Goal: Book appointment/travel/reservation: Book appointment/travel/reservation

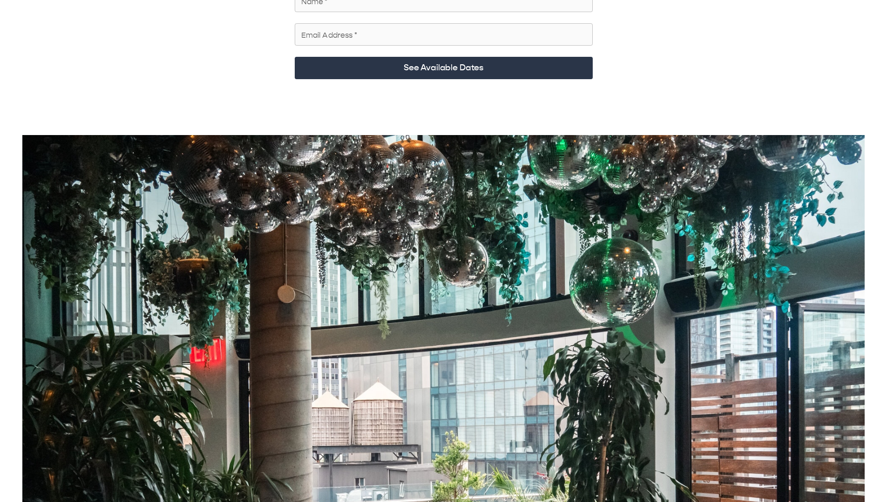
scroll to position [40, 0]
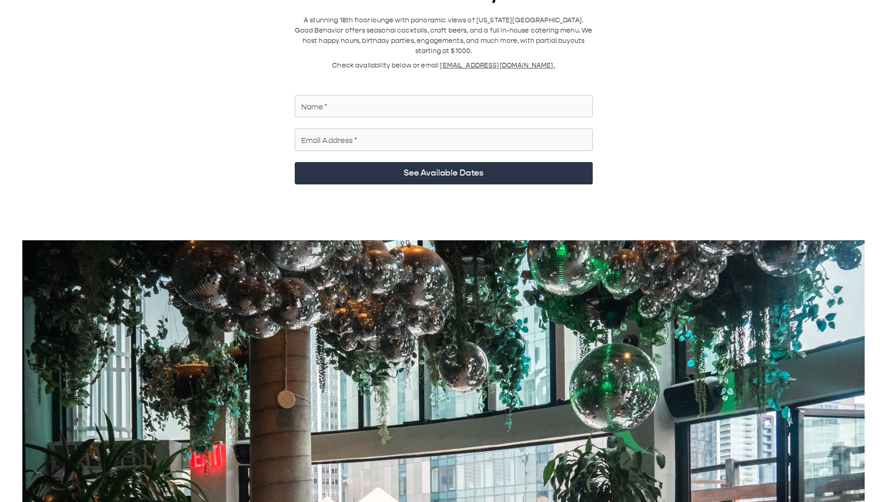
click at [445, 69] on input "Name   *" at bounding box center [444, 106] width 298 height 26
type input "**********"
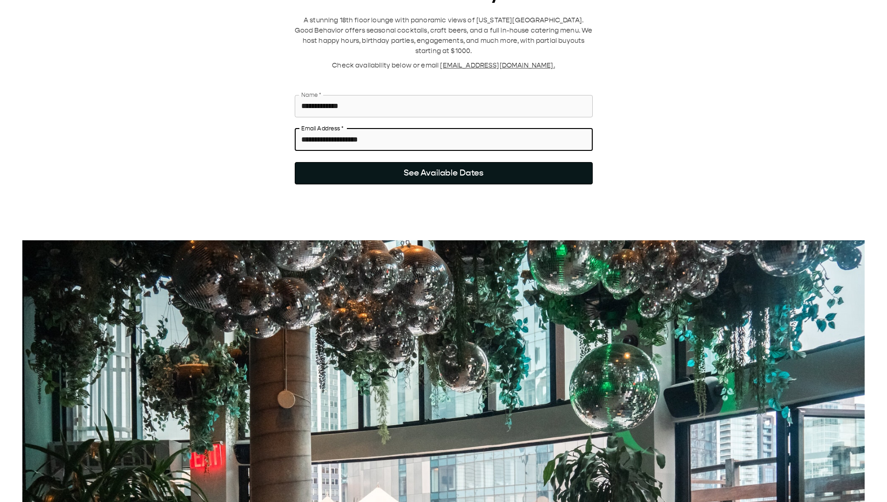
type input "**********"
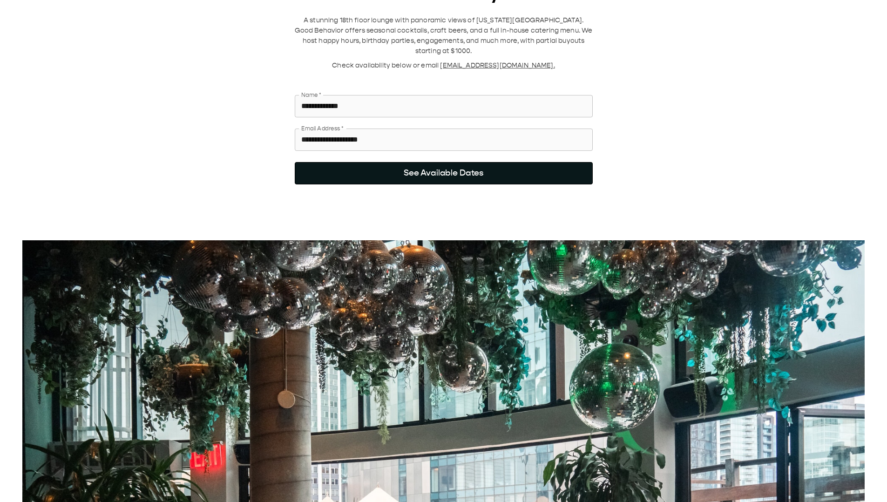
click at [517, 69] on button "See Available Dates" at bounding box center [444, 173] width 298 height 22
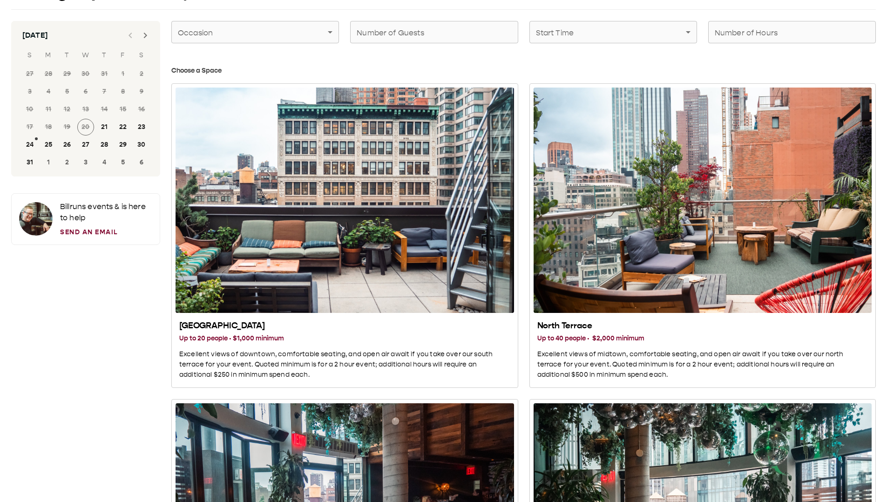
scroll to position [0, 0]
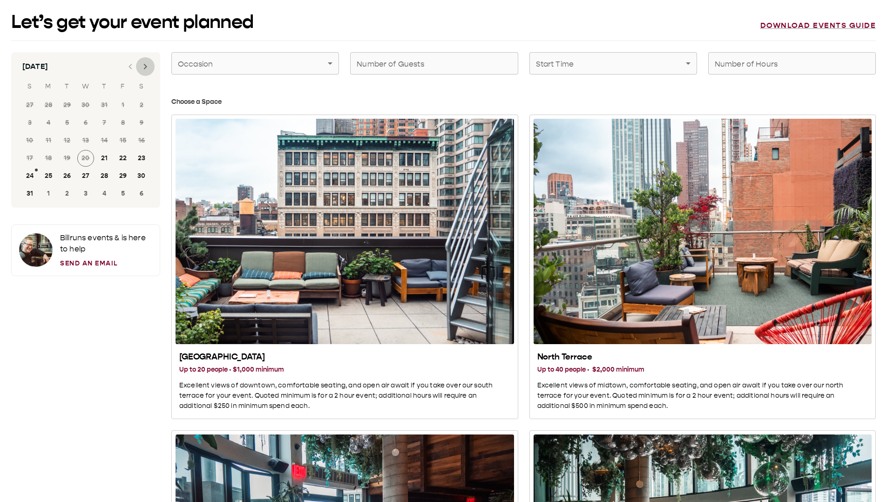
click at [137, 68] on button "Next month" at bounding box center [145, 66] width 19 height 19
click at [88, 69] on button "24" at bounding box center [85, 158] width 17 height 17
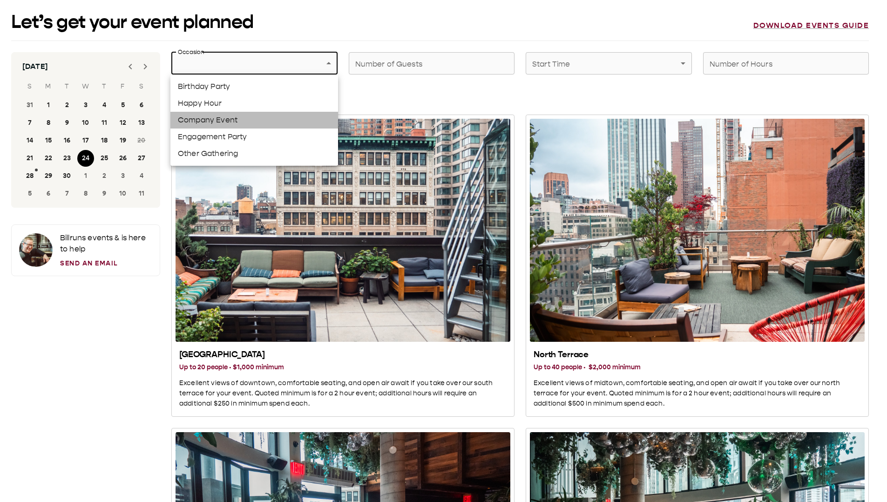
click at [254, 69] on li "Company Event" at bounding box center [254, 120] width 168 height 17
type input "**********"
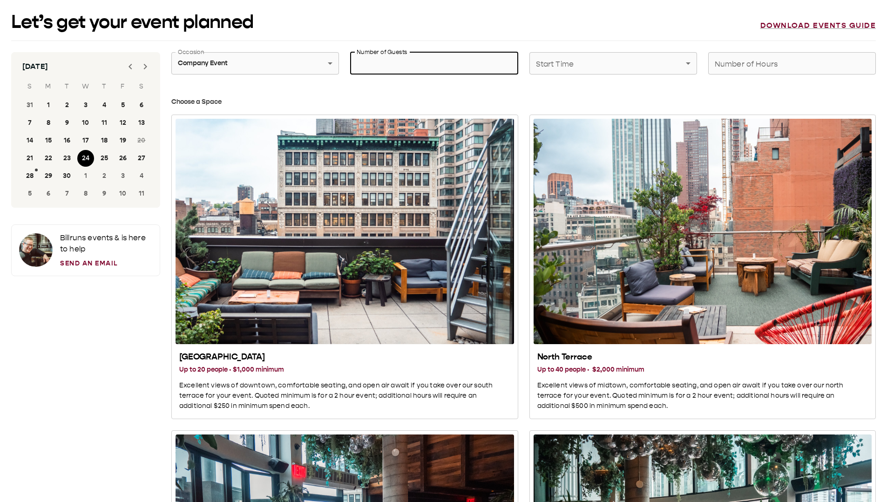
click at [419, 64] on input "Number of Guests" at bounding box center [434, 63] width 168 height 26
type input "**"
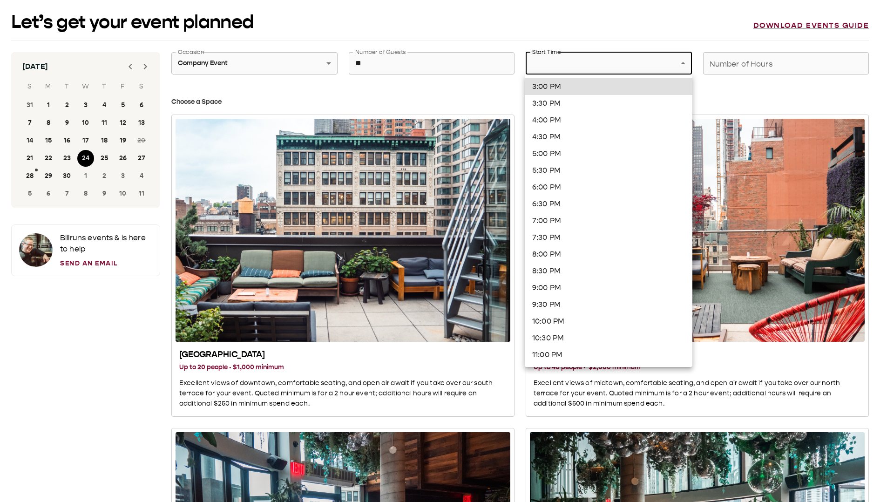
click at [562, 69] on li "5:00 PM" at bounding box center [609, 153] width 168 height 17
type input "*******"
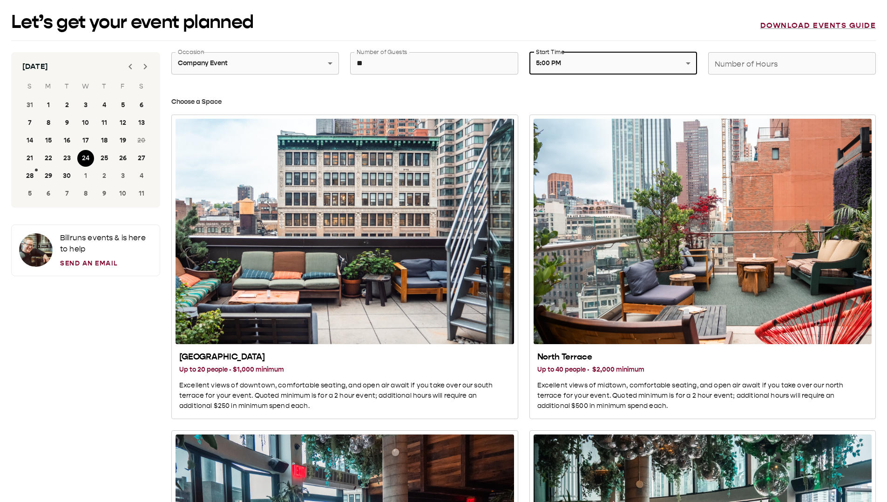
click at [738, 61] on input "Number of Hours" at bounding box center [793, 63] width 168 height 26
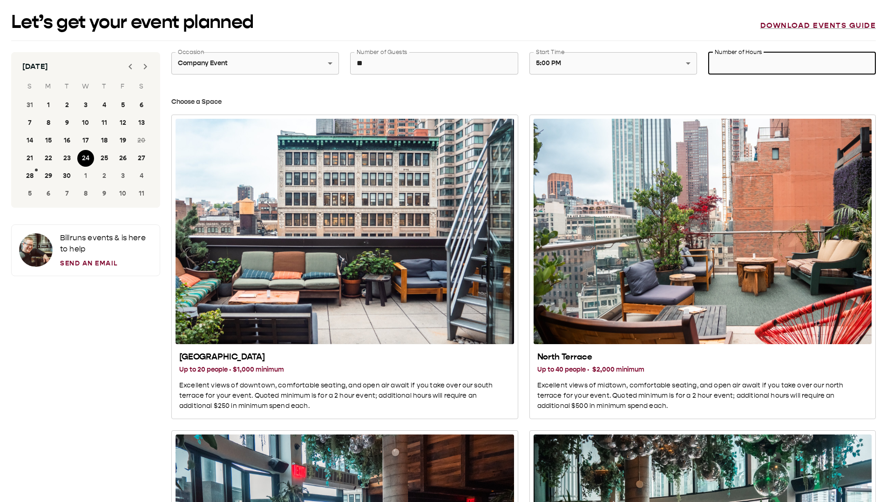
click at [738, 66] on input "Number of Hours" at bounding box center [793, 63] width 168 height 26
type input "*"
click at [603, 69] on div "North Terrace Up to 40 people · $2,000 minimum Excellent views of midtown, comf…" at bounding box center [697, 261] width 358 height 316
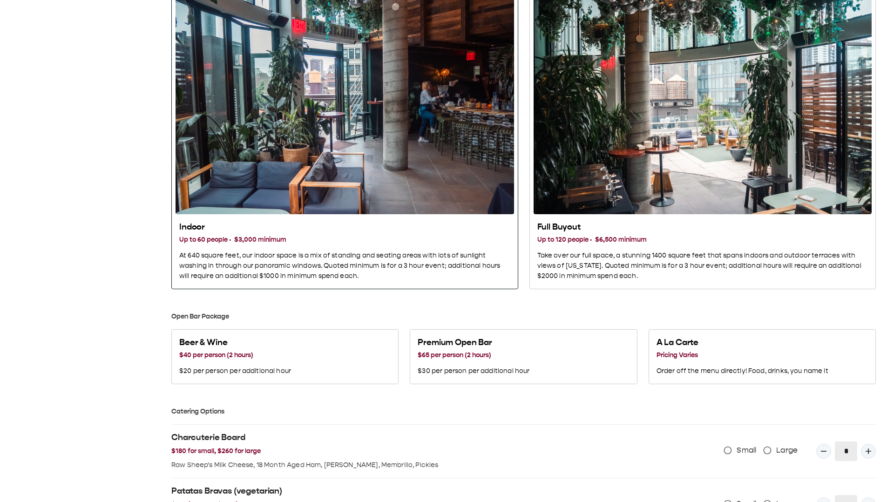
scroll to position [447, 0]
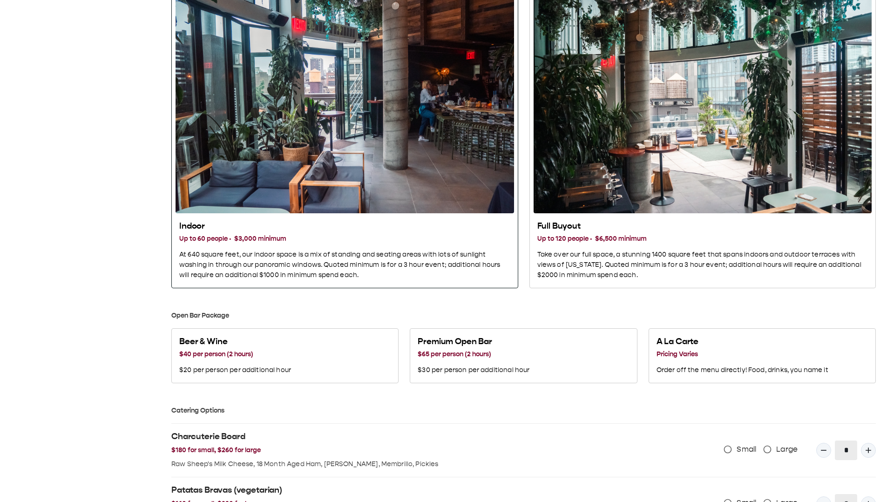
click at [401, 69] on div "Indoor" at bounding box center [345, 100] width 339 height 225
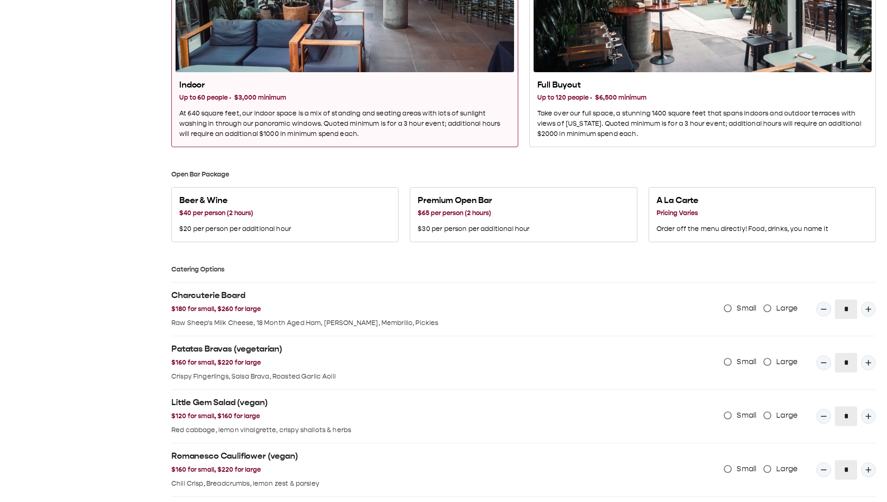
scroll to position [483, 0]
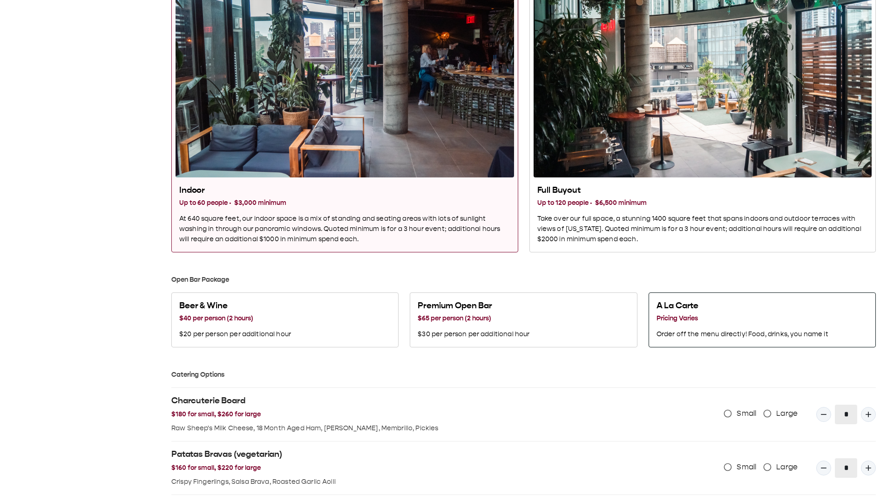
click at [738, 69] on h2 "A La Carte" at bounding box center [743, 305] width 172 height 11
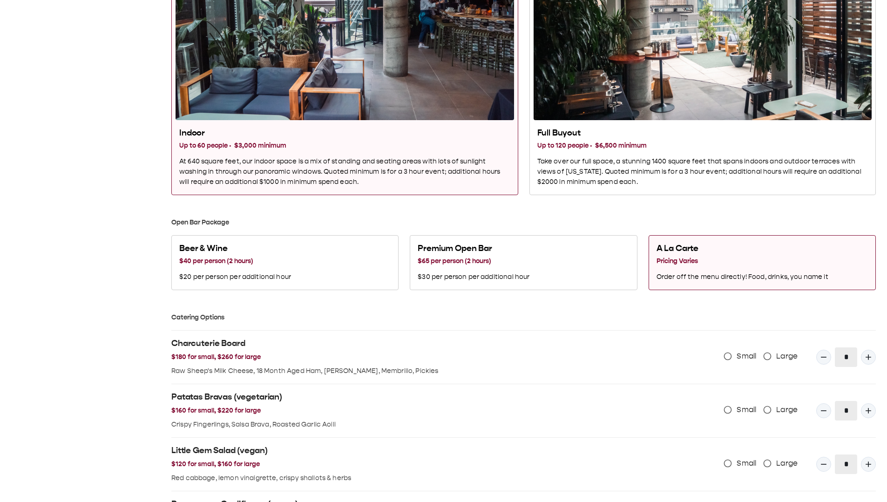
scroll to position [566, 0]
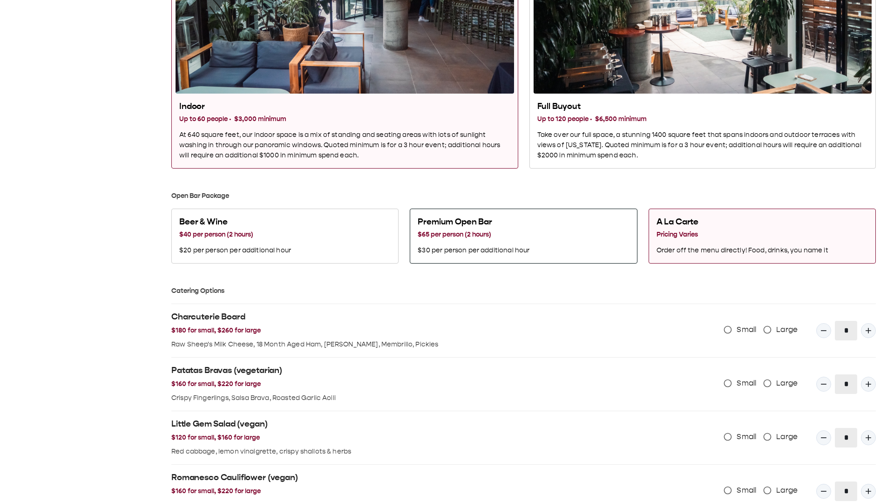
click at [570, 69] on button "Premium Open Bar $65 per person (2 hours) $30 per person per additional hour" at bounding box center [523, 236] width 227 height 55
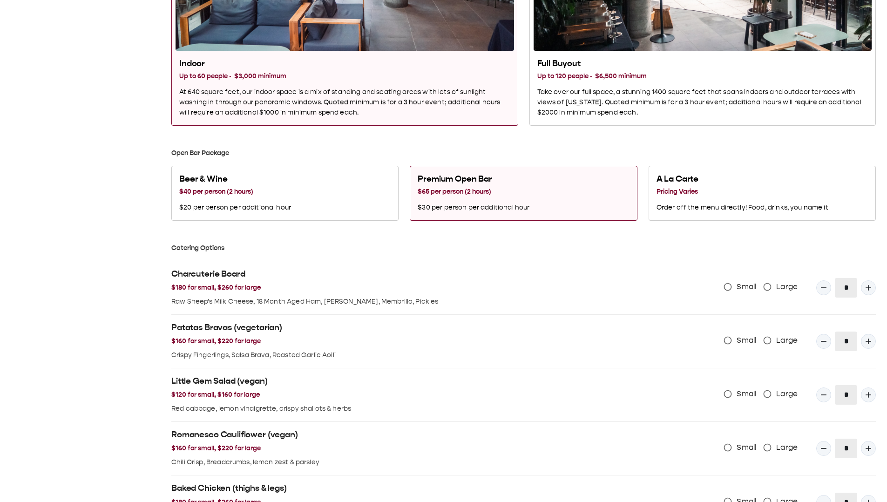
scroll to position [618, 0]
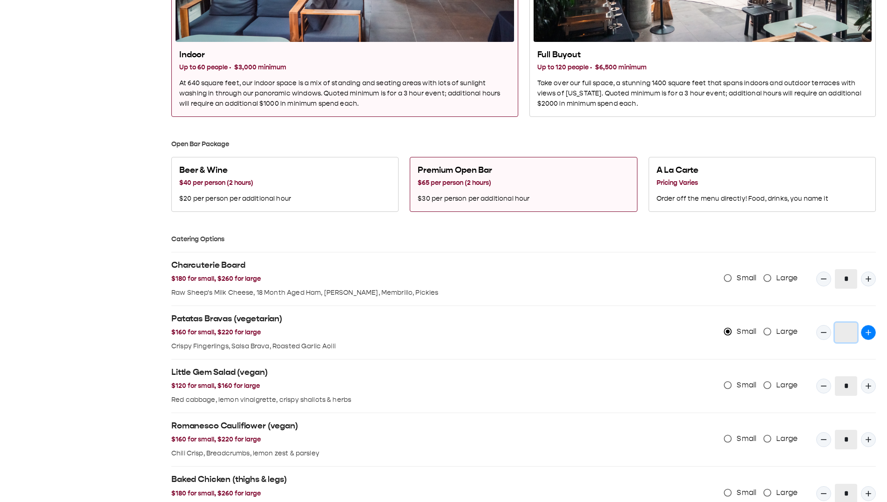
click at [738, 69] on icon "Quantity Input" at bounding box center [868, 332] width 9 height 9
type input "*"
click at [738, 69] on icon "Quantity Input" at bounding box center [868, 278] width 9 height 9
type input "*"
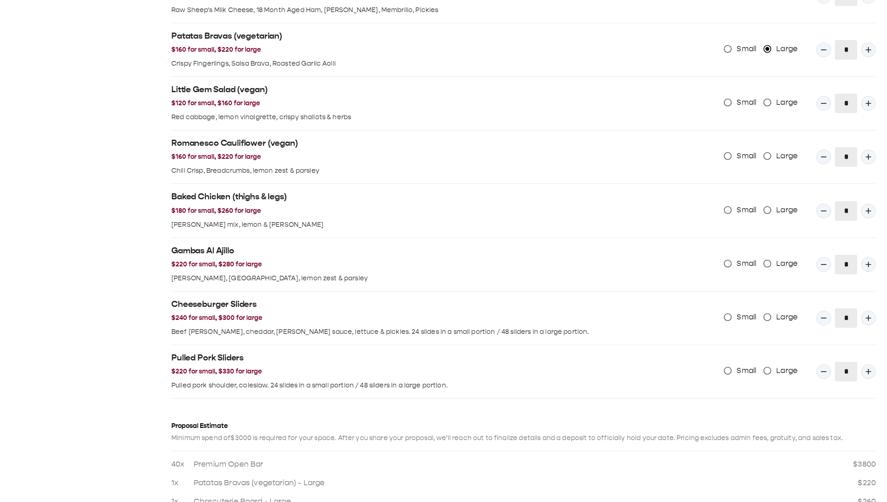
scroll to position [889, 0]
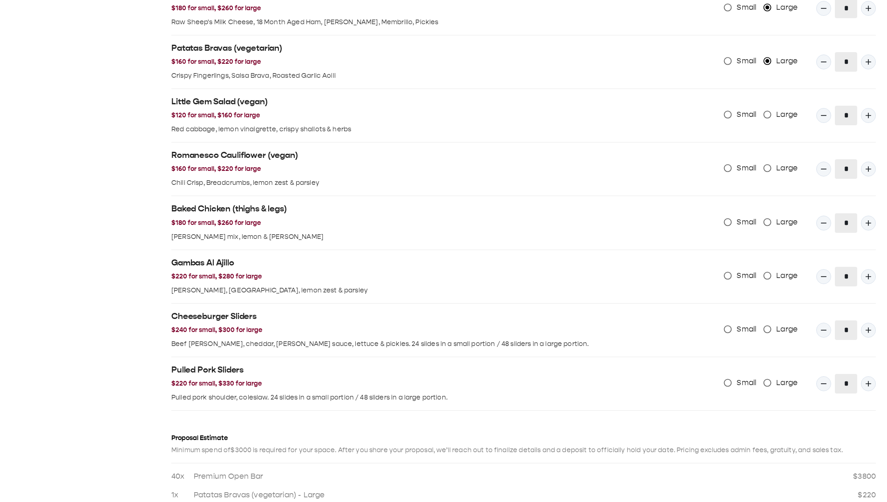
click at [738, 69] on span "Large" at bounding box center [787, 222] width 21 height 11
click at [738, 69] on icon "Quantity Input" at bounding box center [868, 222] width 9 height 9
type input "*"
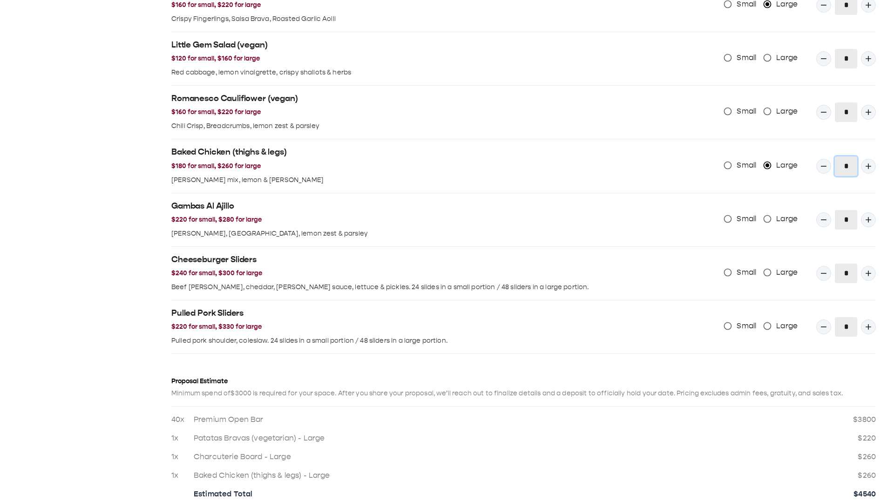
scroll to position [1029, 0]
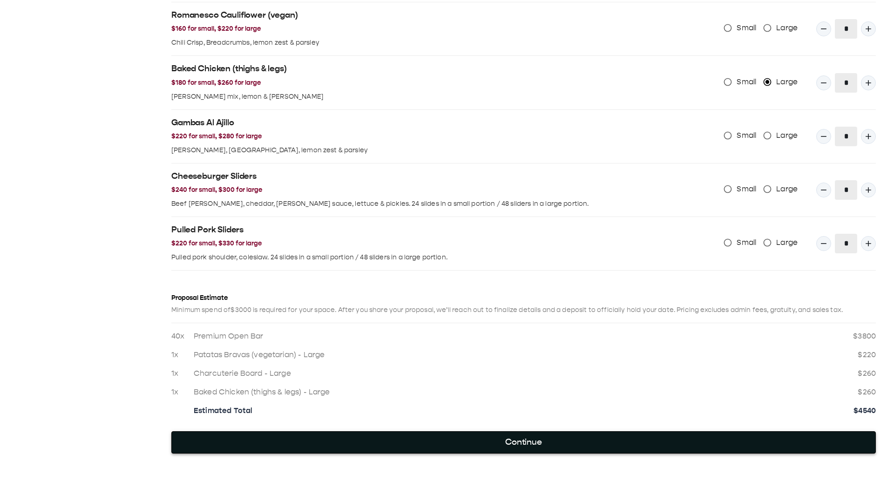
click at [503, 69] on button "Continue" at bounding box center [523, 442] width 705 height 22
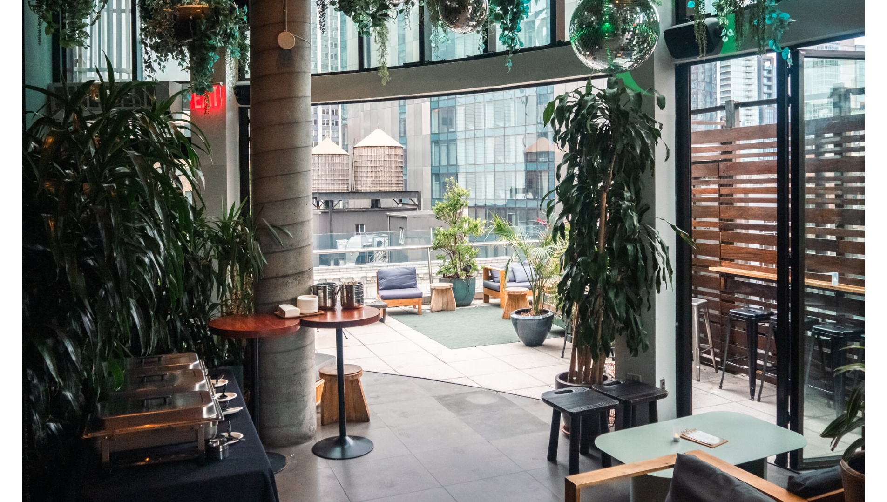
scroll to position [443, 0]
